Goal: Go to known website: Access a specific website the user already knows

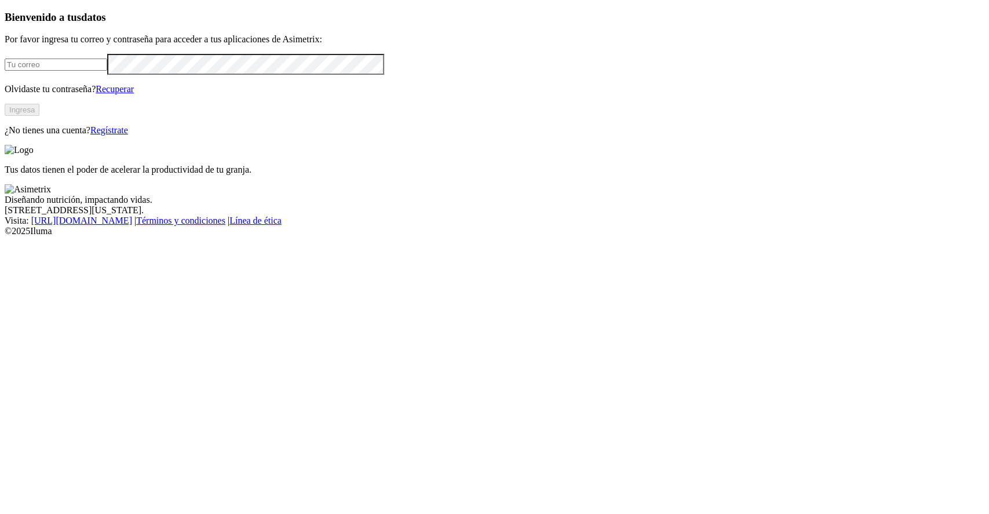
type input "[EMAIL_ADDRESS][PERSON_NAME][DOMAIN_NAME]"
click at [39, 116] on button "Ingresa" at bounding box center [22, 110] width 35 height 12
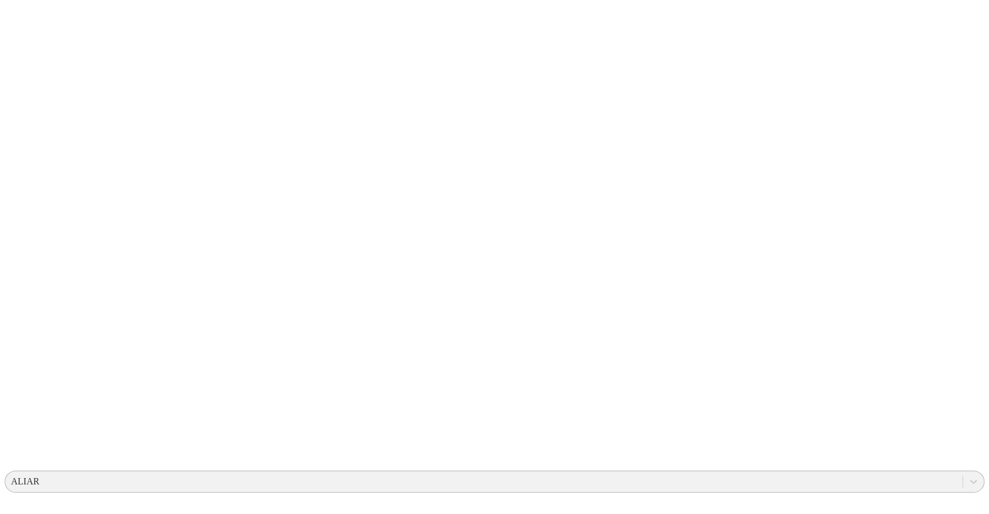
click at [743, 473] on div "ALIAR" at bounding box center [483, 481] width 957 height 17
